Goal: Task Accomplishment & Management: Manage account settings

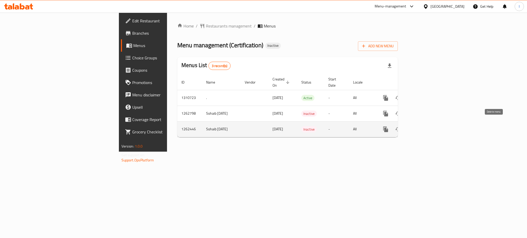
click at [412, 127] on icon "enhanced table" at bounding box center [410, 129] width 4 height 5
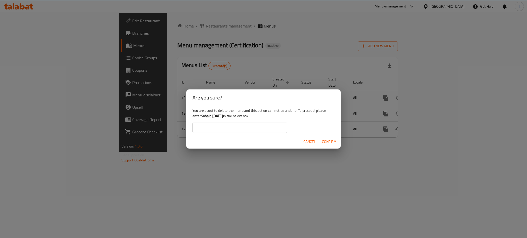
click at [201, 117] on div "You are about to delete the menu and this action can not be undone. To proceed,…" at bounding box center [263, 120] width 154 height 29
drag, startPoint x: 202, startPoint y: 116, endPoint x: 232, endPoint y: 116, distance: 30.9
click at [232, 116] on div "You are about to delete the menu and this action can not be undone. To proceed,…" at bounding box center [263, 120] width 154 height 29
copy b "Sohaib [DATE]"
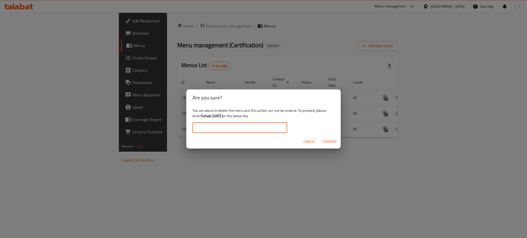
paste input "Sohaib [DATE]"
click at [232, 126] on input "Sohaib [DATE]" at bounding box center [239, 128] width 95 height 10
type input "Sohaib [DATE]"
click at [328, 139] on span "Confirm" at bounding box center [329, 142] width 15 height 6
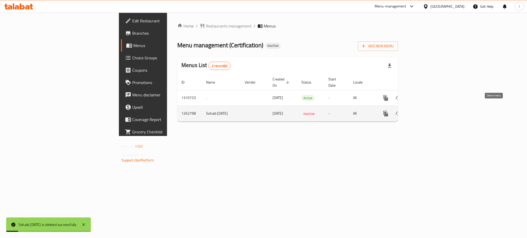
click at [413, 111] on icon "enhanced table" at bounding box center [410, 114] width 6 height 6
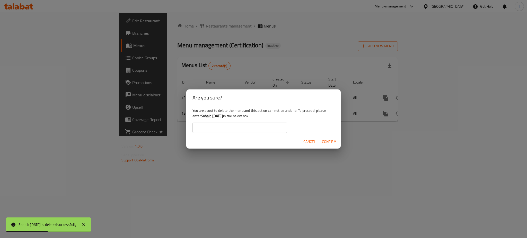
drag, startPoint x: 202, startPoint y: 118, endPoint x: 231, endPoint y: 118, distance: 29.3
click at [223, 118] on b "Sohaib [DATE]" at bounding box center [212, 116] width 22 height 7
copy b "Sohaib [DATE]"
paste input "Sohaib [DATE]"
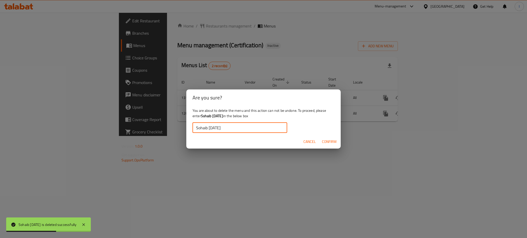
click at [233, 127] on input "Sohaib [DATE]" at bounding box center [239, 128] width 95 height 10
type input "Sohaib [DATE]"
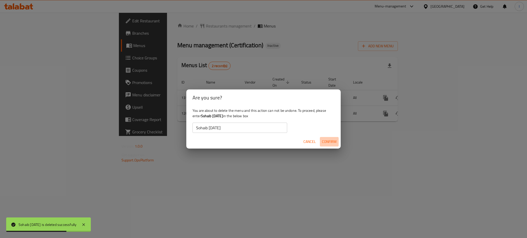
click at [330, 140] on span "Confirm" at bounding box center [329, 142] width 15 height 6
drag, startPoint x: 362, startPoint y: 170, endPoint x: 329, endPoint y: 142, distance: 43.2
click at [329, 142] on div "Are you sure? You are about to delete the menu and this action can not be undon…" at bounding box center [263, 119] width 527 height 238
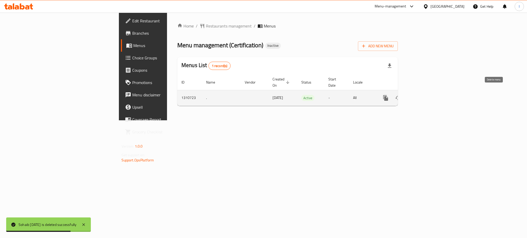
click at [412, 96] on icon "enhanced table" at bounding box center [410, 98] width 4 height 5
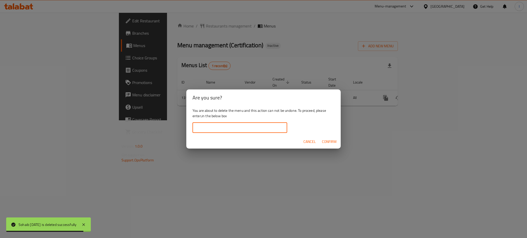
click at [227, 127] on input "text" at bounding box center [239, 128] width 95 height 10
type input "."
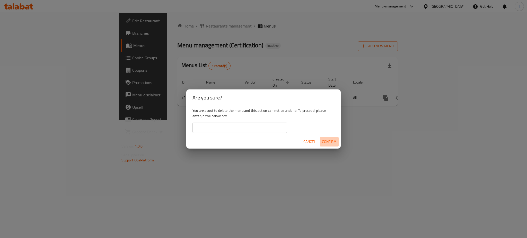
click at [327, 141] on span "Confirm" at bounding box center [329, 142] width 15 height 6
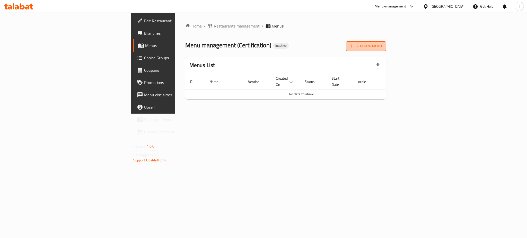
click at [382, 47] on span "Add New Menu" at bounding box center [366, 46] width 32 height 6
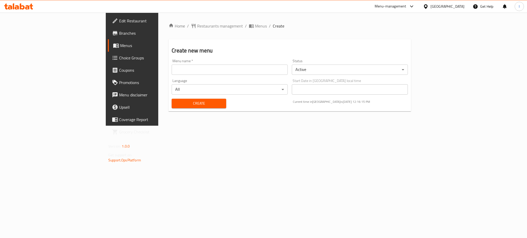
click at [224, 75] on div "Menu name   * Menu name *" at bounding box center [229, 67] width 120 height 20
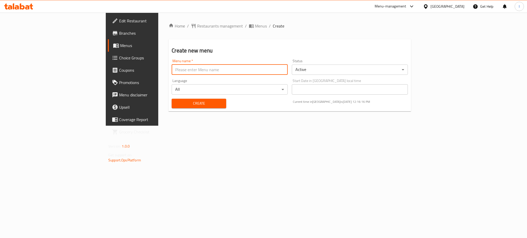
click at [216, 70] on input "text" at bounding box center [230, 70] width 116 height 10
type input "[PERSON_NAME]'s menu"
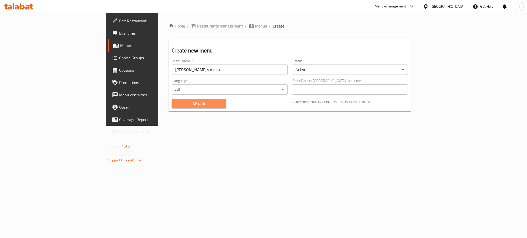
click at [176, 105] on span "Create" at bounding box center [199, 103] width 46 height 6
click at [255, 24] on span "Menus" at bounding box center [261, 26] width 12 height 6
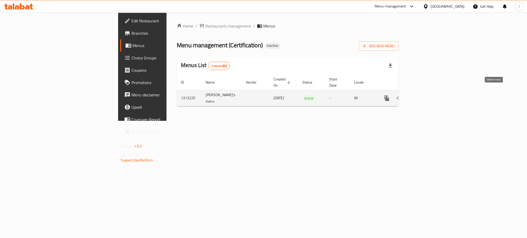
click at [413, 96] on icon "enhanced table" at bounding box center [411, 98] width 4 height 5
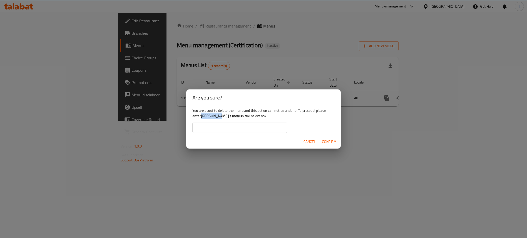
drag, startPoint x: 202, startPoint y: 116, endPoint x: 217, endPoint y: 117, distance: 14.9
click at [217, 117] on b "[PERSON_NAME]'s menu" at bounding box center [221, 116] width 40 height 7
copy b "[PERSON_NAME]'s menu"
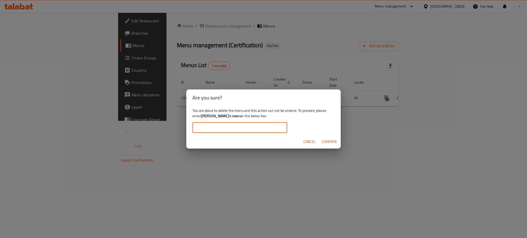
click at [218, 127] on input "text" at bounding box center [239, 128] width 95 height 10
paste input "[PERSON_NAME]'s menu"
type input "[PERSON_NAME]'s menu"
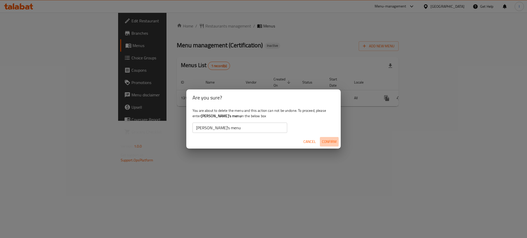
click at [335, 141] on span "Confirm" at bounding box center [329, 142] width 15 height 6
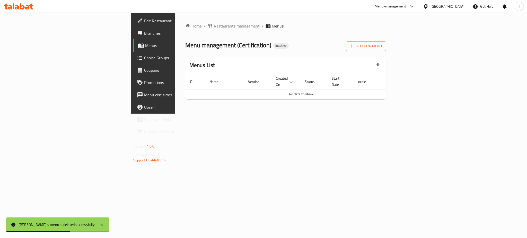
click at [247, 114] on div "Home / Restaurants management / Menus Menu management ( Certification ) Inactiv…" at bounding box center [285, 63] width 221 height 101
